Goal: Obtain resource: Obtain resource

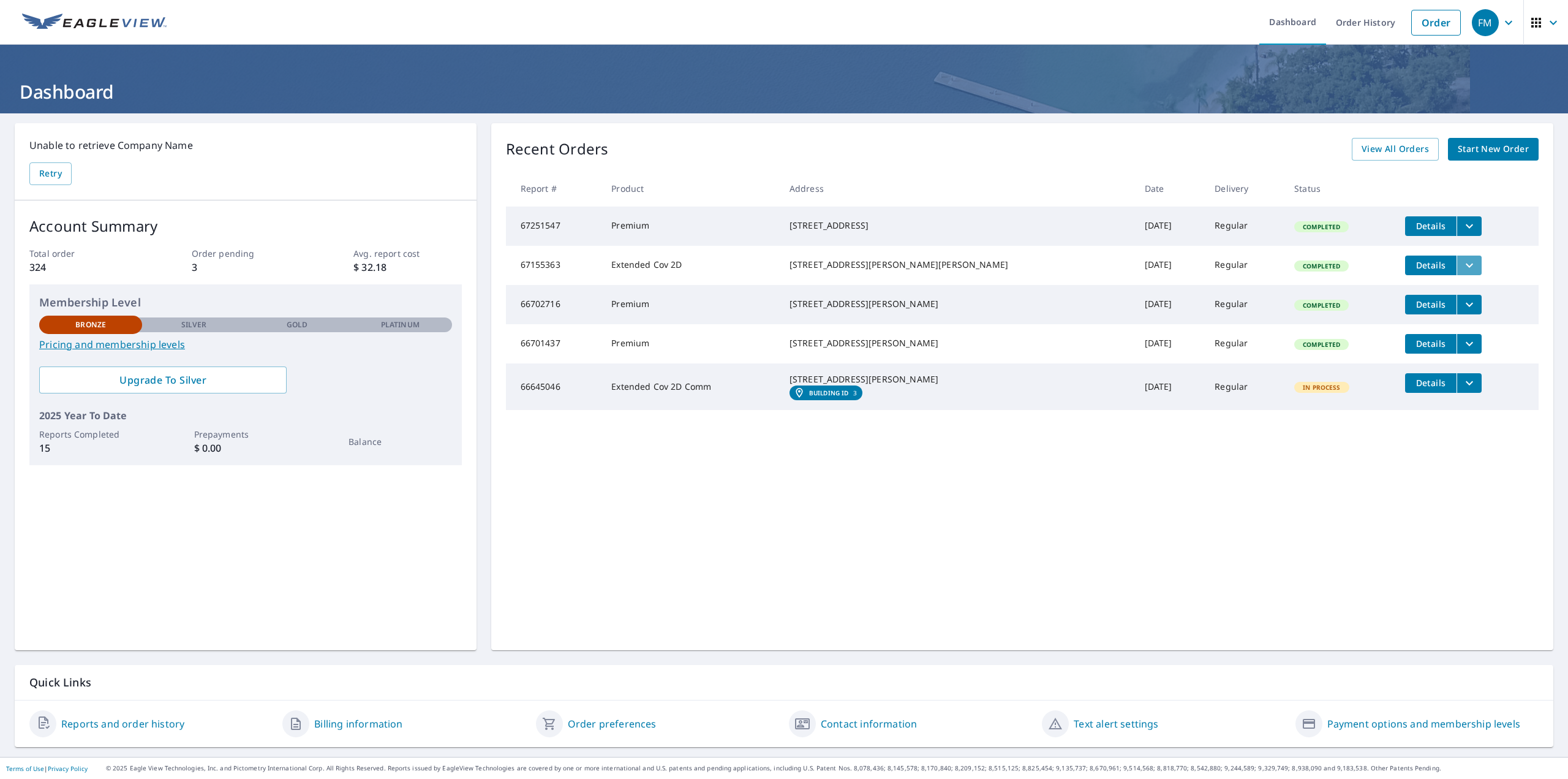
click at [782, 267] on icon "filesDropdownBtn-67155363" at bounding box center [1469, 265] width 7 height 4
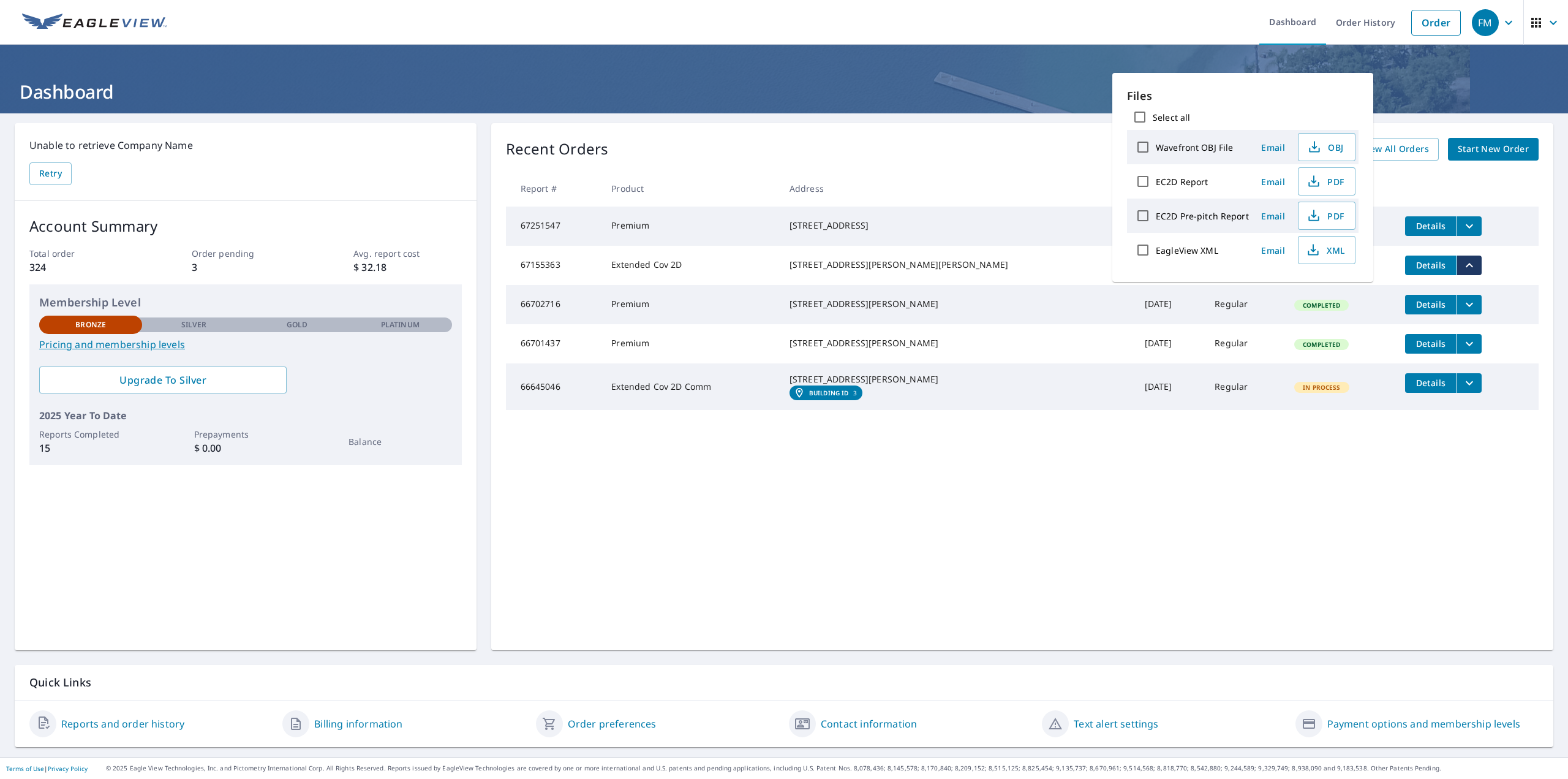
click at [782, 271] on span "Details" at bounding box center [1431, 265] width 36 height 11
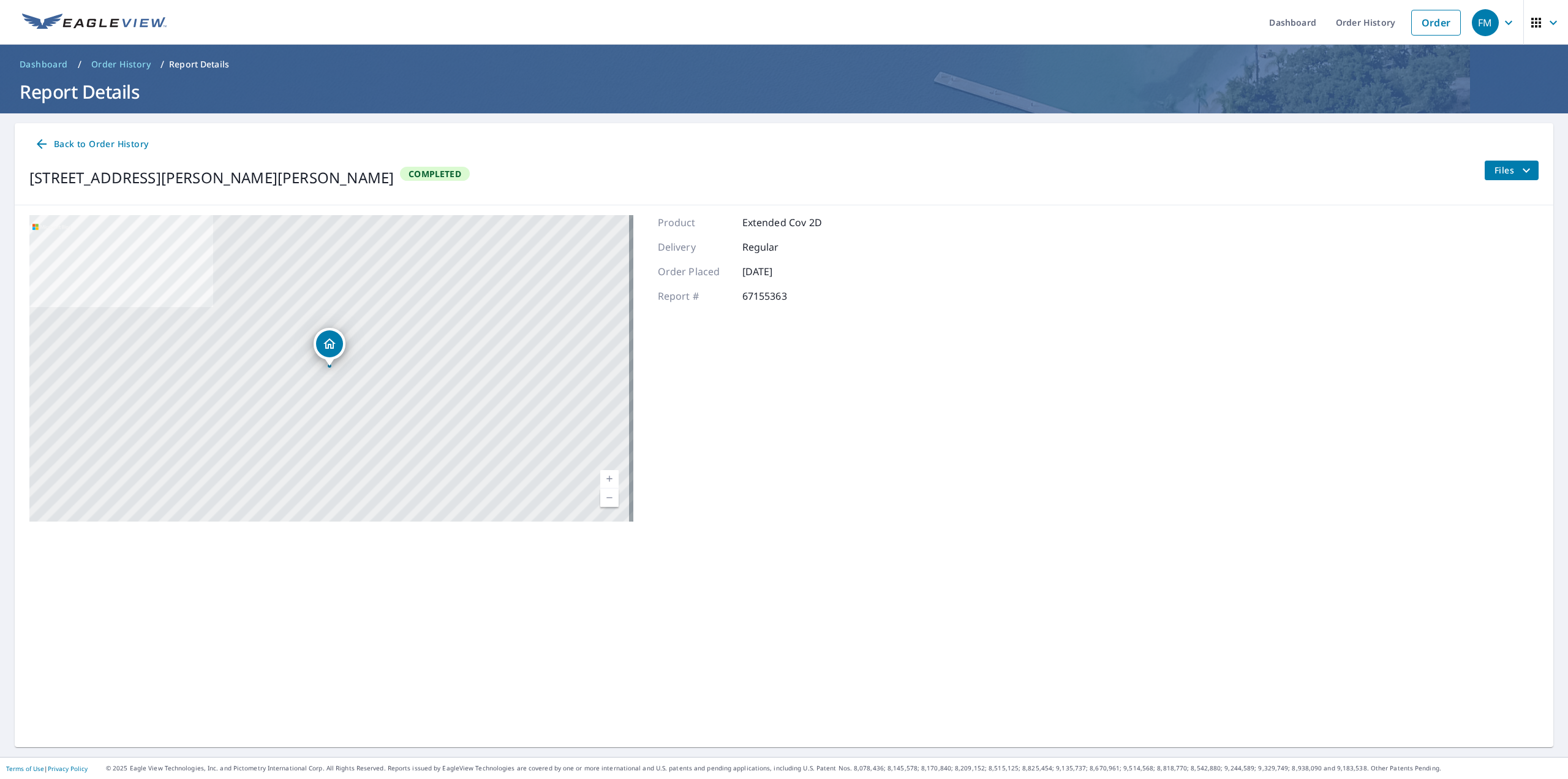
click at [105, 140] on span "Back to Order History" at bounding box center [91, 144] width 114 height 16
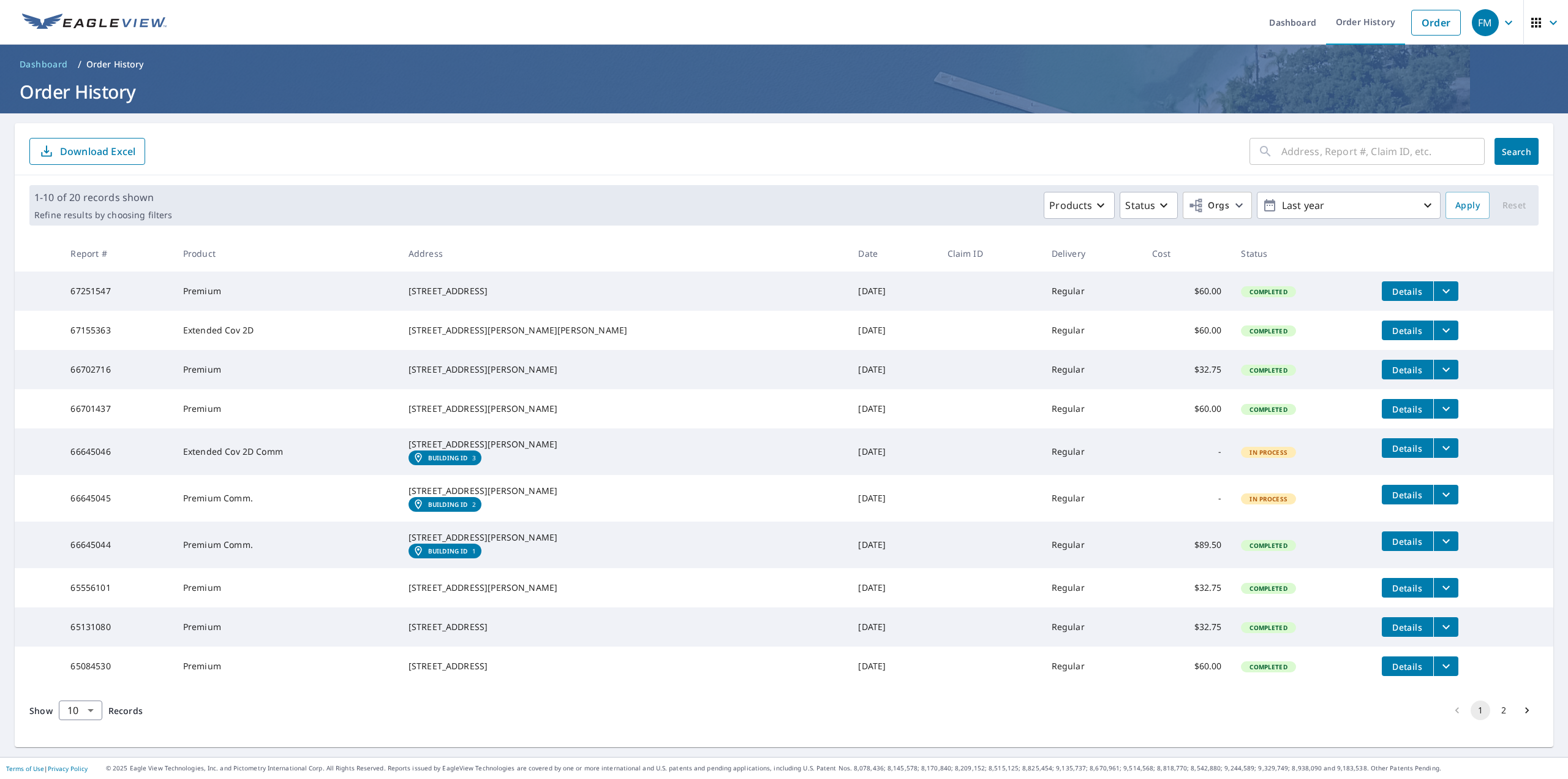
click at [782, 334] on icon "filesDropdownBtn-67155363" at bounding box center [1447, 330] width 15 height 15
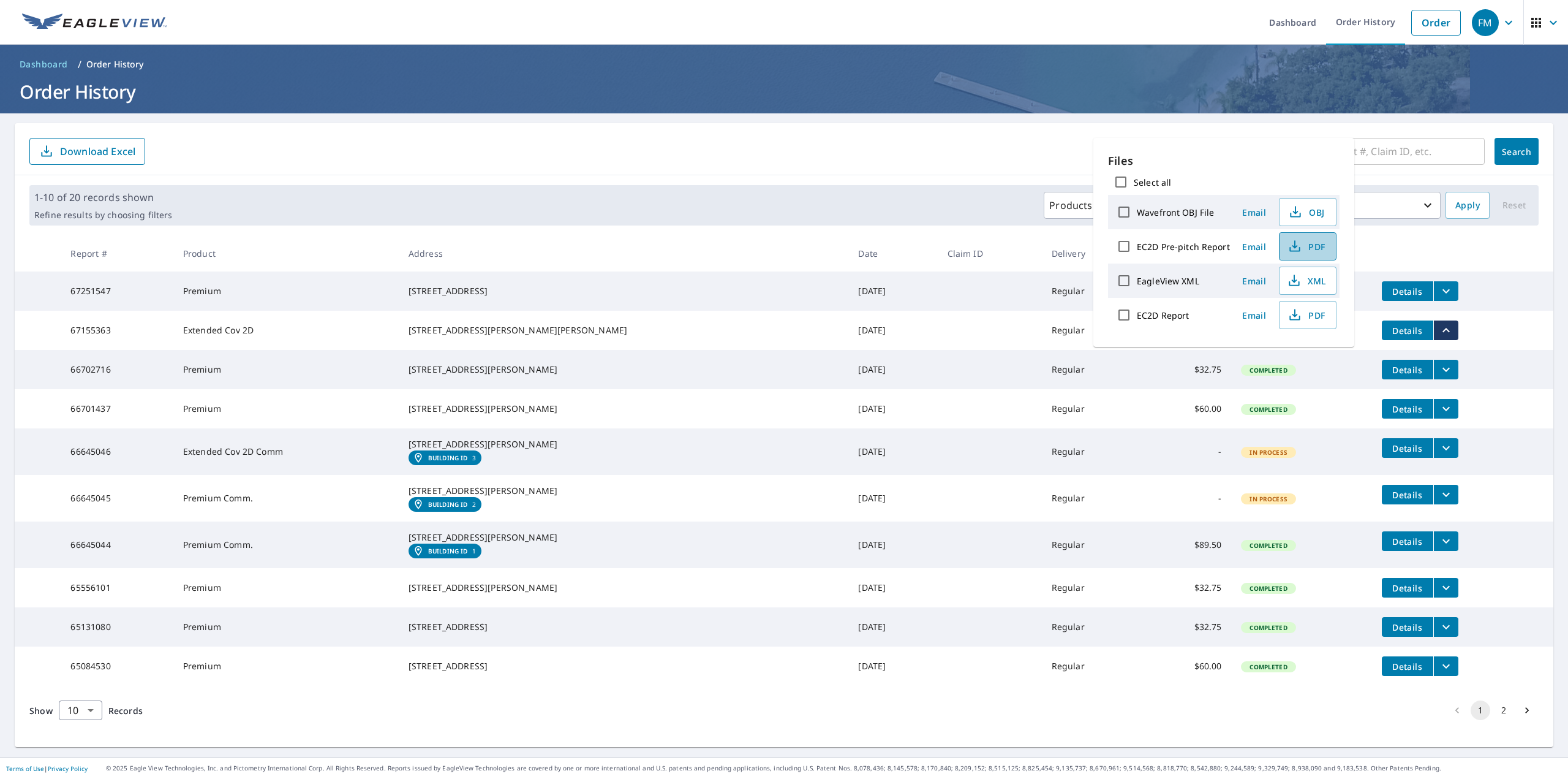
click at [782, 248] on span "PDF" at bounding box center [1307, 246] width 39 height 15
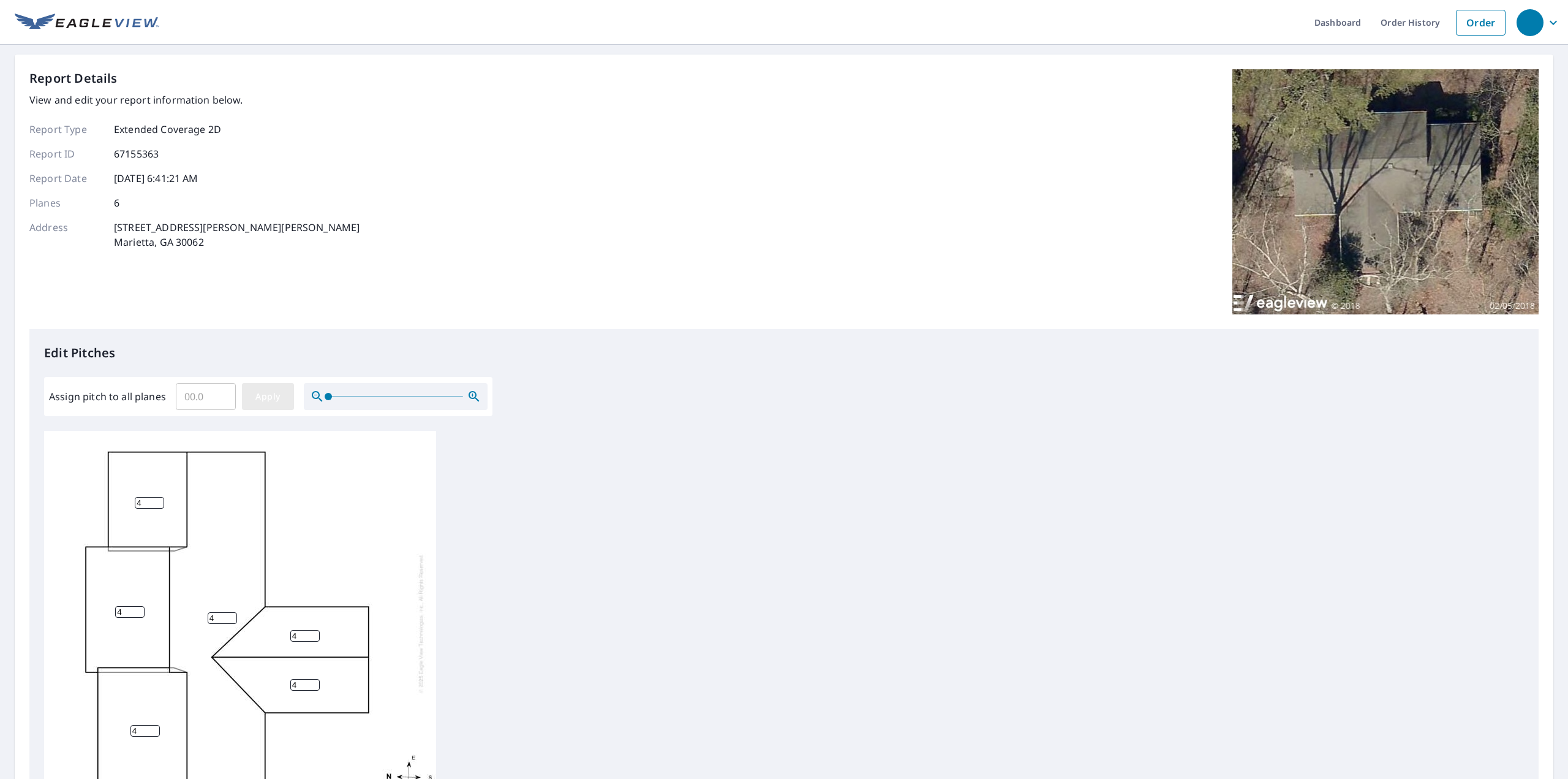
click at [271, 400] on span "Apply" at bounding box center [268, 397] width 32 height 16
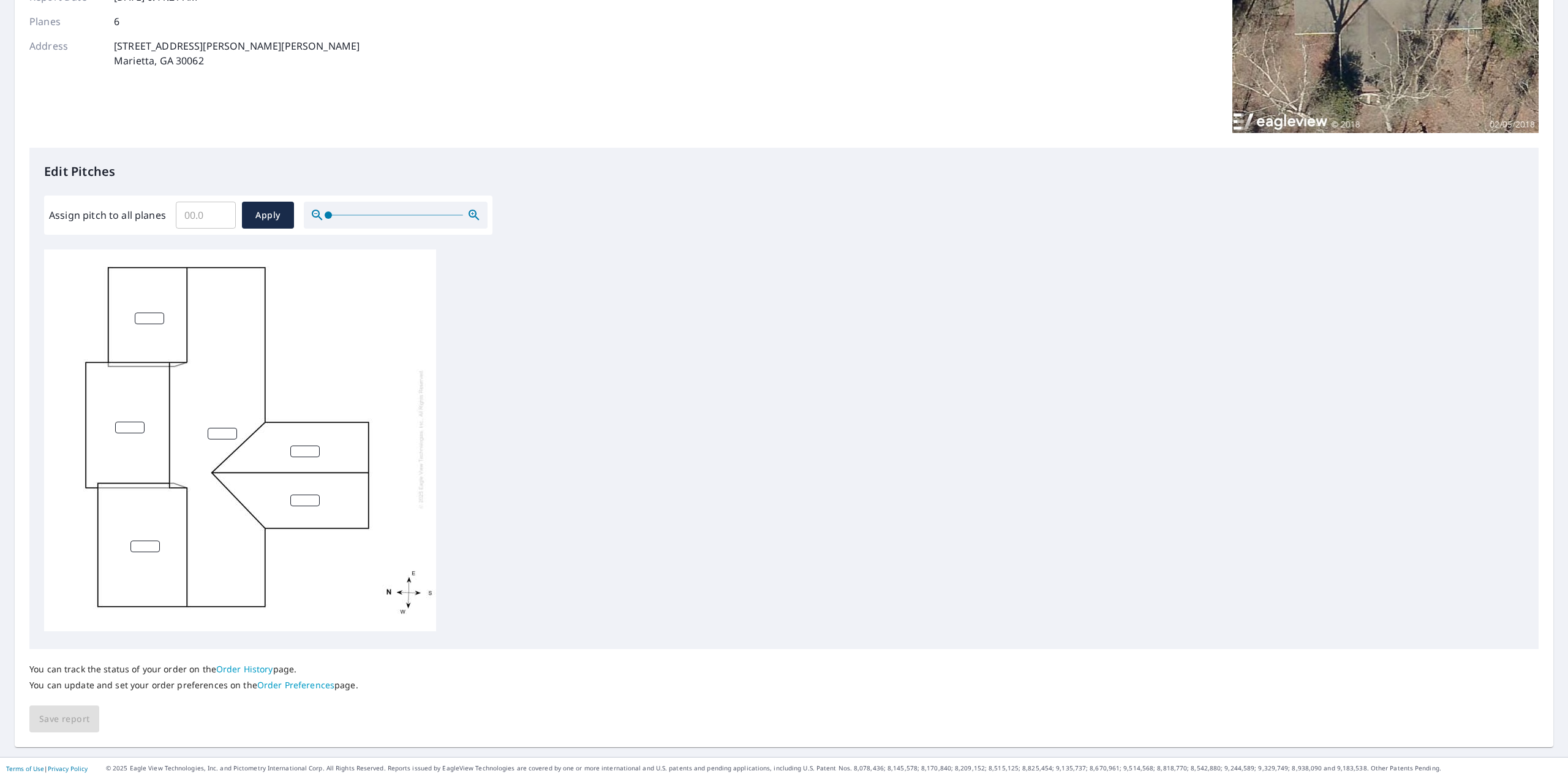
scroll to position [12, 0]
click at [202, 211] on input "Assign pitch to all planes" at bounding box center [206, 215] width 60 height 34
type input "3"
type input "4"
click at [275, 217] on span "Apply" at bounding box center [268, 215] width 32 height 16
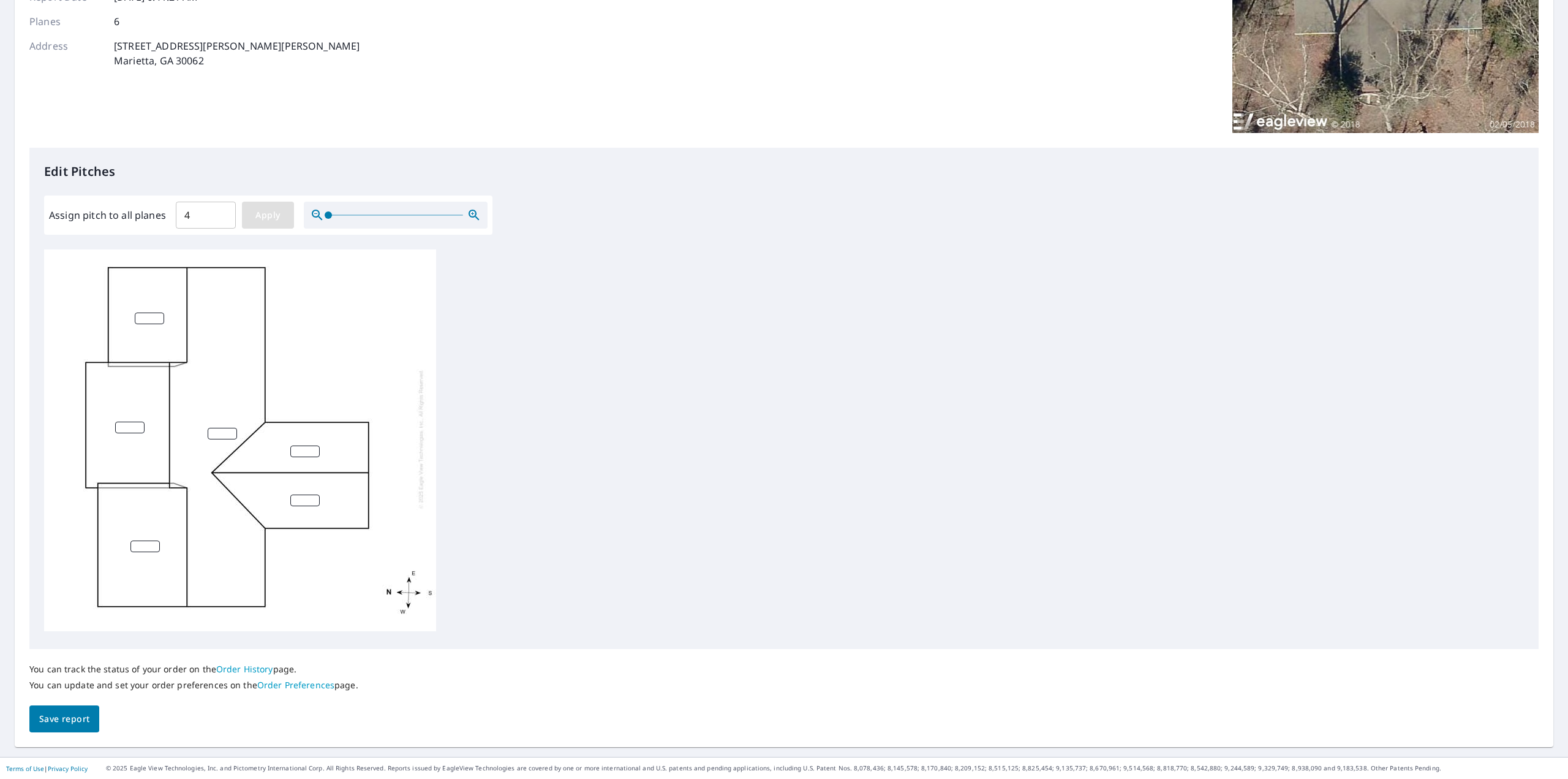
type input "4"
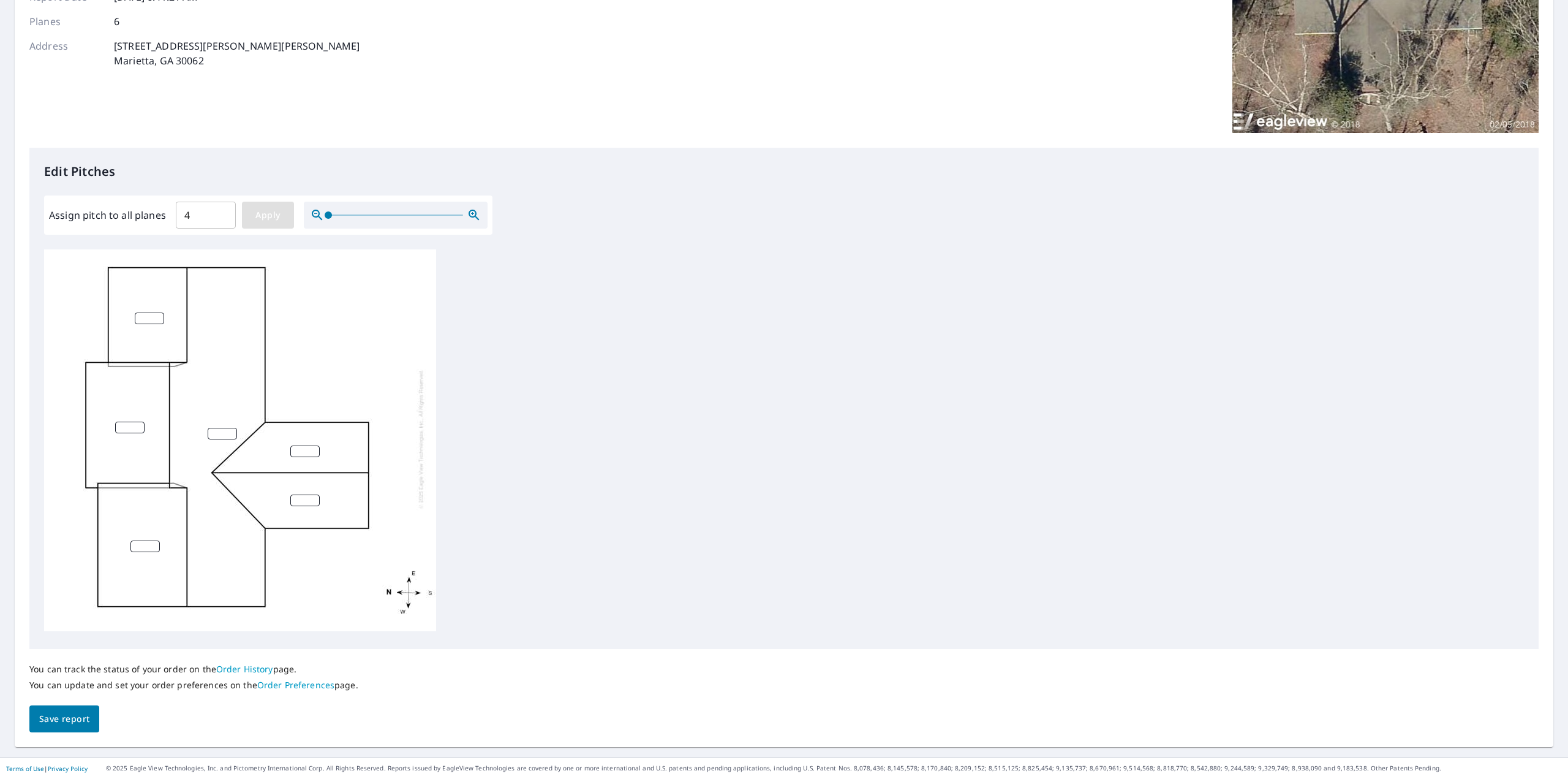
type input "4"
click at [62, 719] on span "Save report" at bounding box center [64, 719] width 50 height 16
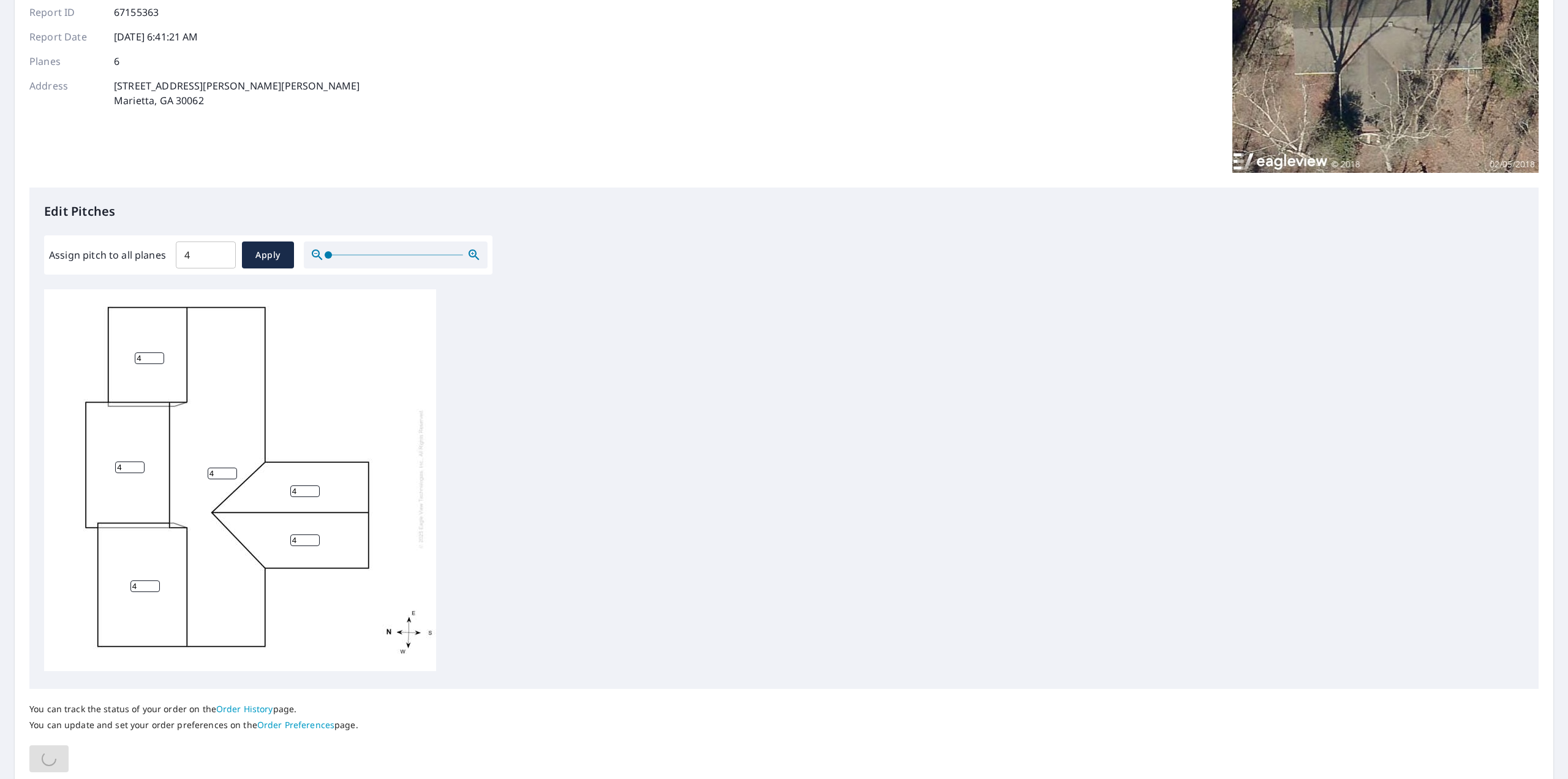
scroll to position [181, 0]
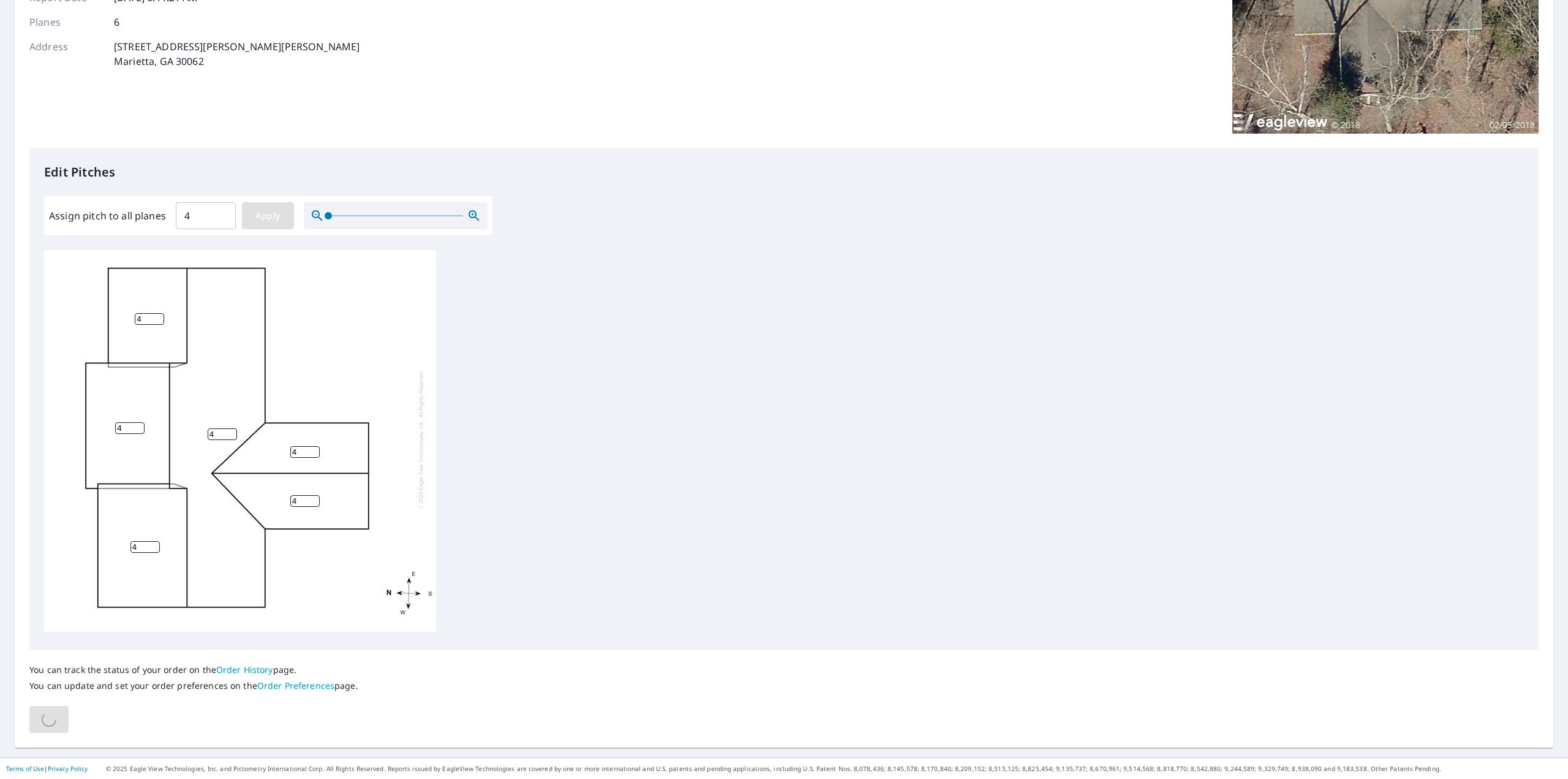
click at [273, 210] on span "Apply" at bounding box center [268, 216] width 32 height 16
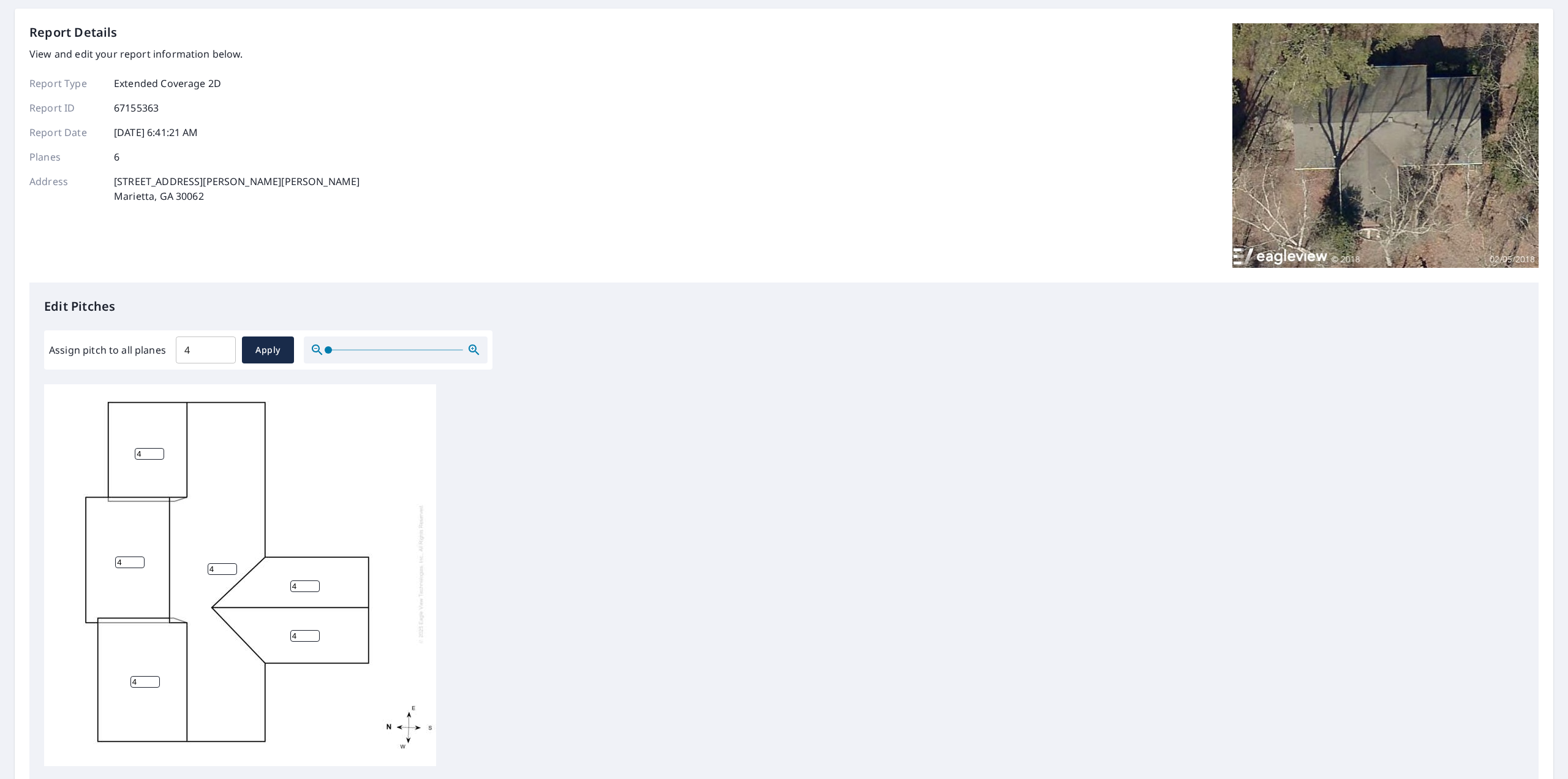
scroll to position [0, 0]
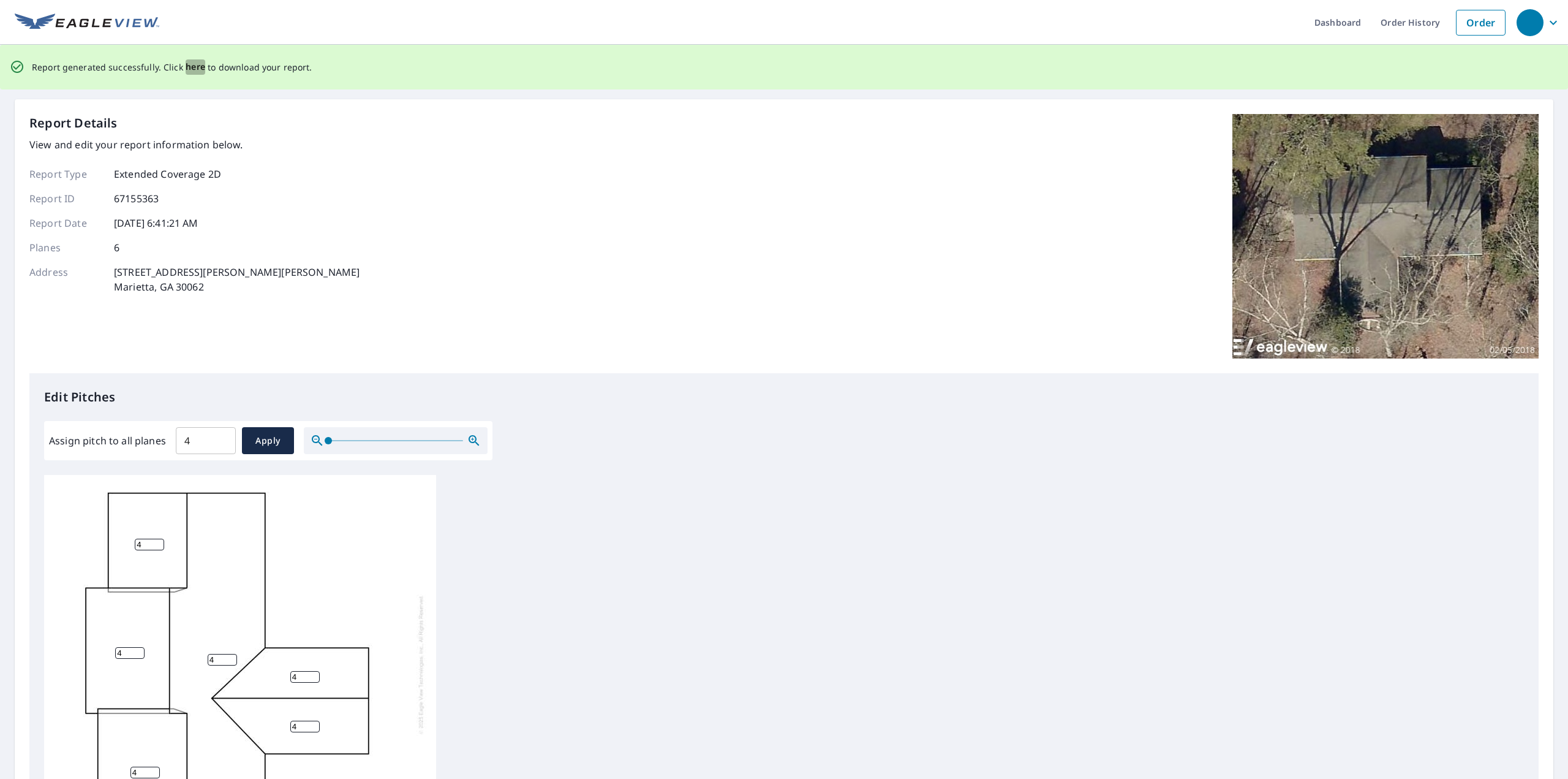
click at [188, 62] on span "here" at bounding box center [196, 67] width 20 height 16
